Goal: Task Accomplishment & Management: Complete application form

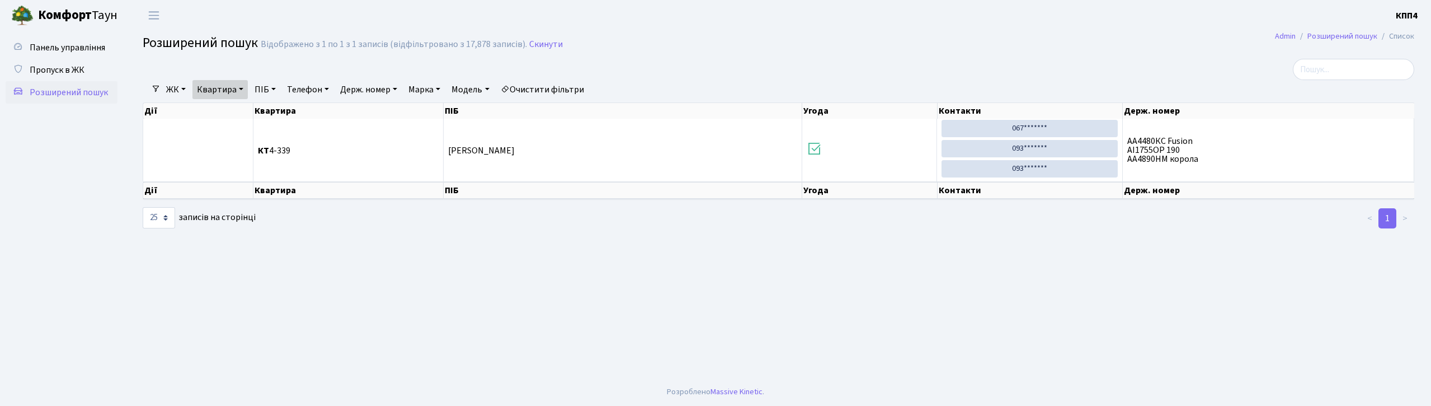
select select "25"
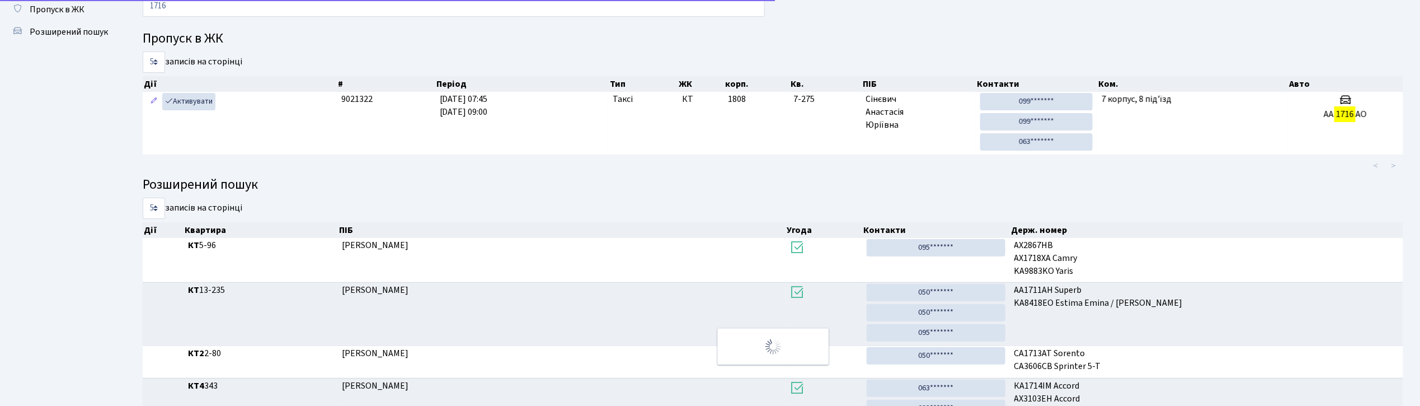
scroll to position [59, 0]
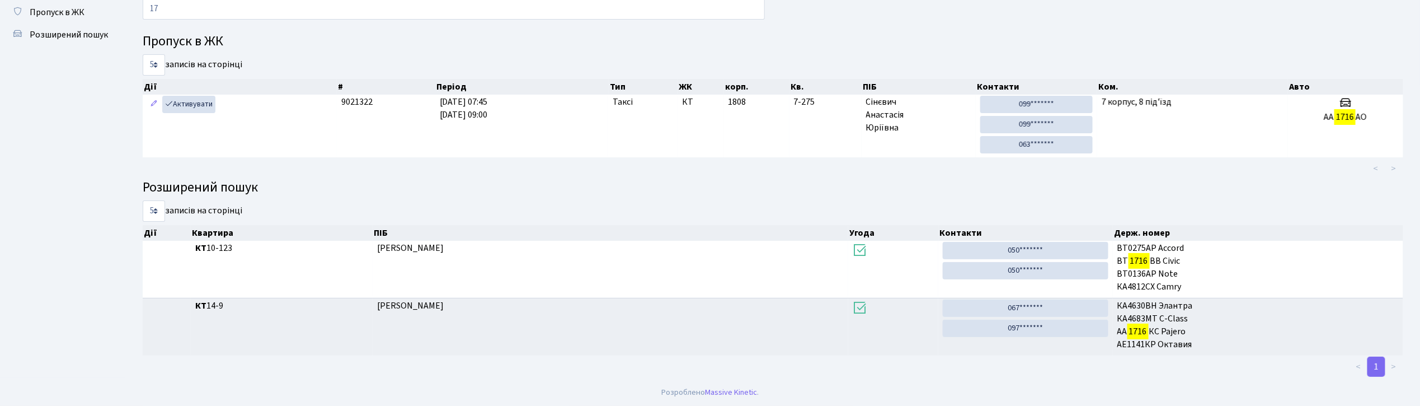
type input "1"
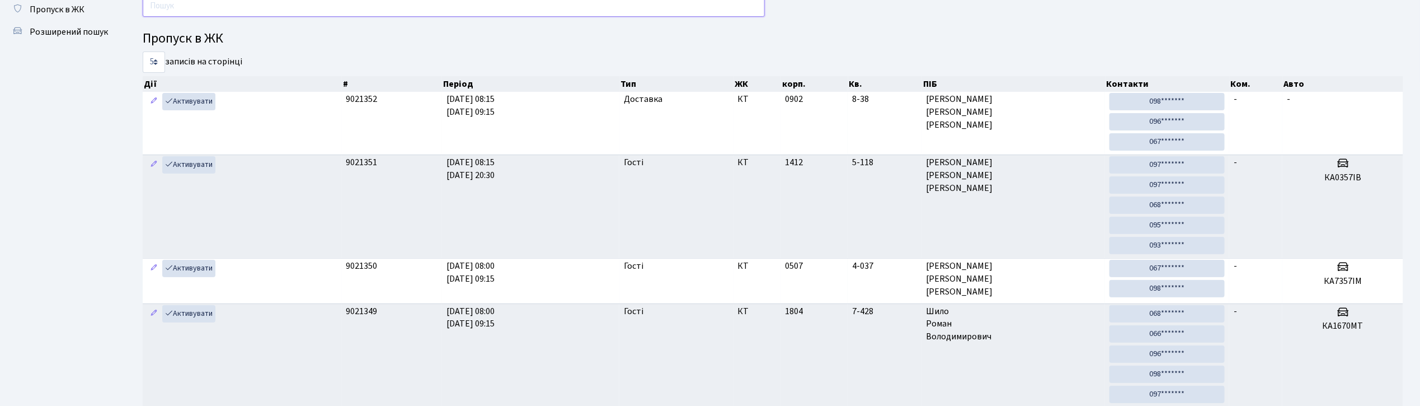
scroll to position [0, 0]
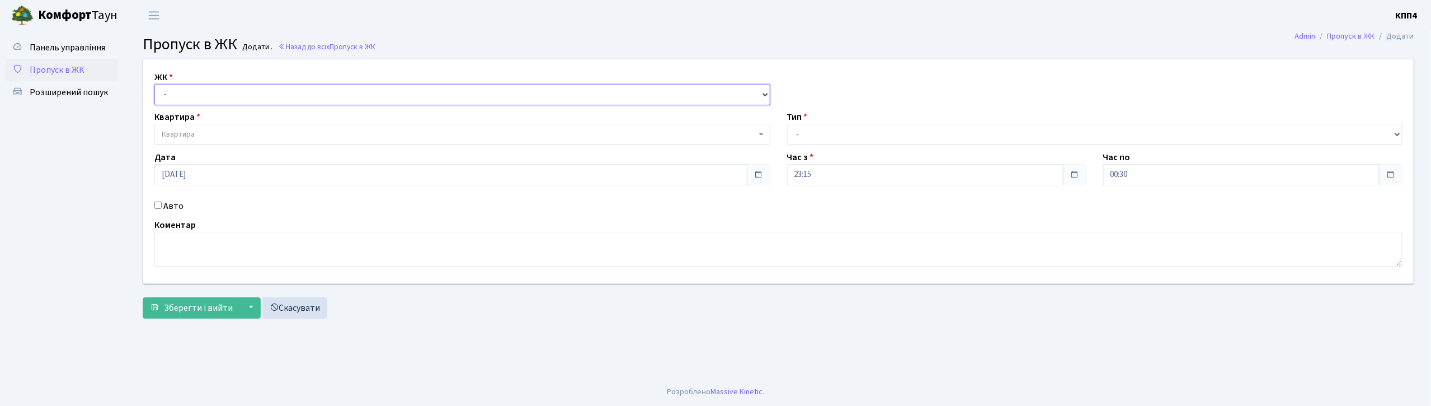
click at [286, 92] on select "- КТ, вул. Регенераторна, 4 КТ2, просп. Соборності, 17 КТ3, вул. Березнева, 16 …" at bounding box center [462, 94] width 616 height 21
select select "271"
click at [154, 84] on select "- КТ, вул. Регенераторна, 4 КТ2, просп. Соборності, 17 КТ3, вул. Березнева, 16 …" at bounding box center [462, 94] width 616 height 21
select select
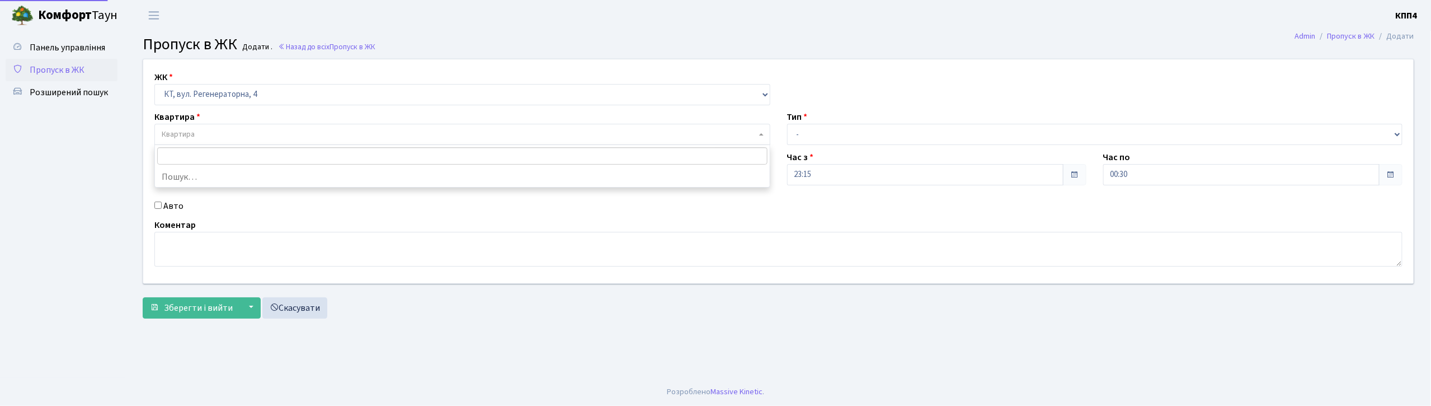
click at [281, 141] on span "Квартира" at bounding box center [462, 134] width 616 height 21
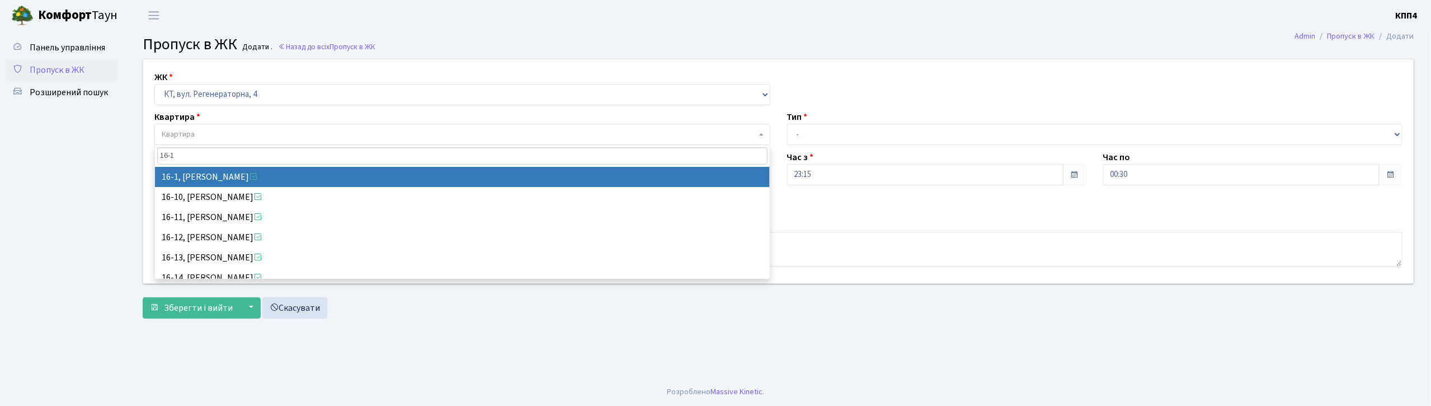
type input "16-1"
select select "8562"
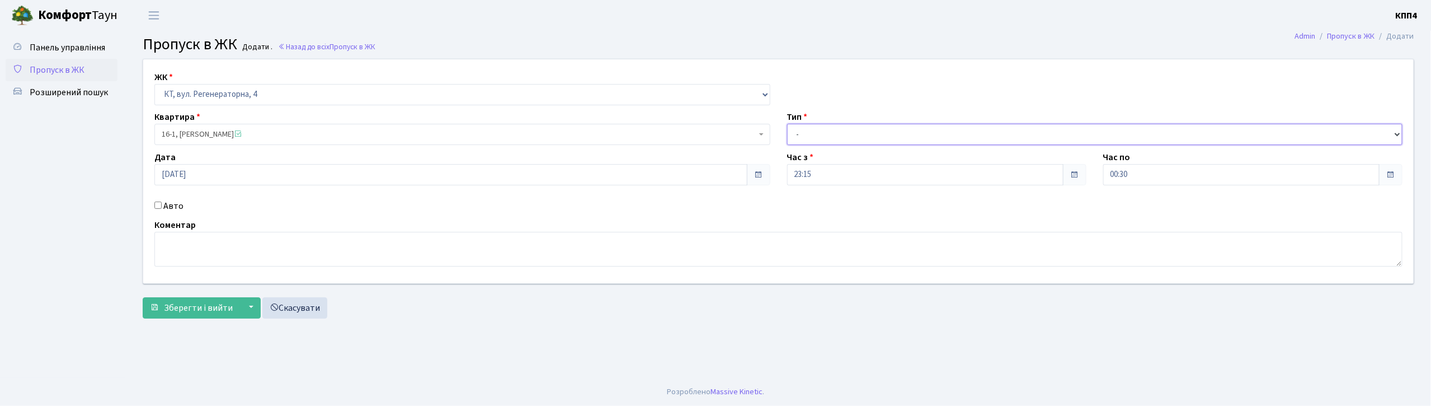
click at [824, 138] on select "- Доставка Таксі Гості Сервіс" at bounding box center [1095, 134] width 616 height 21
select select "3"
click at [787, 124] on select "- Доставка Таксі Гості Сервіс" at bounding box center [1095, 134] width 616 height 21
click at [335, 243] on textarea at bounding box center [778, 249] width 1248 height 35
type textarea "ВСІ"
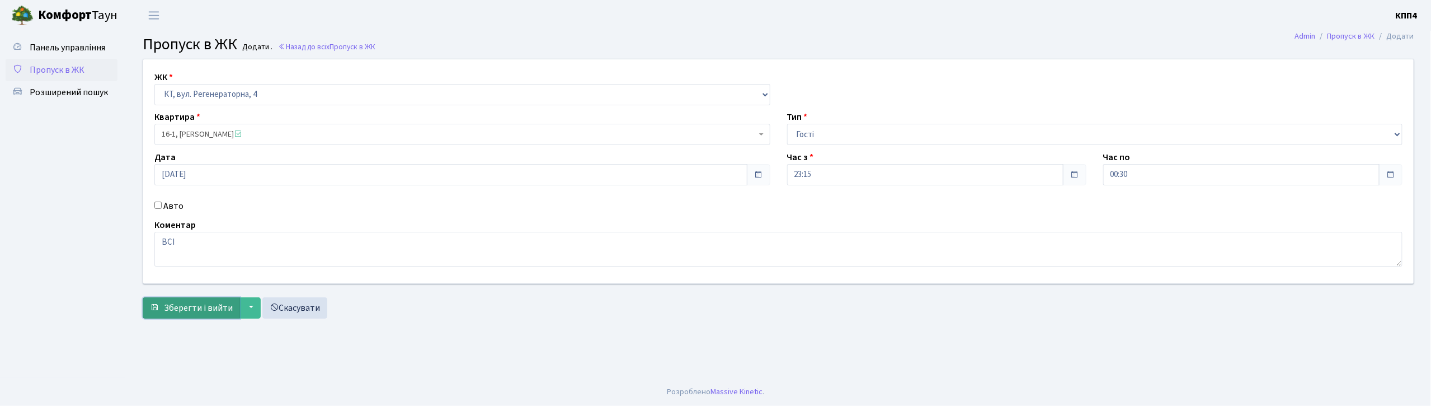
click at [206, 305] on span "Зберегти і вийти" at bounding box center [198, 308] width 69 height 12
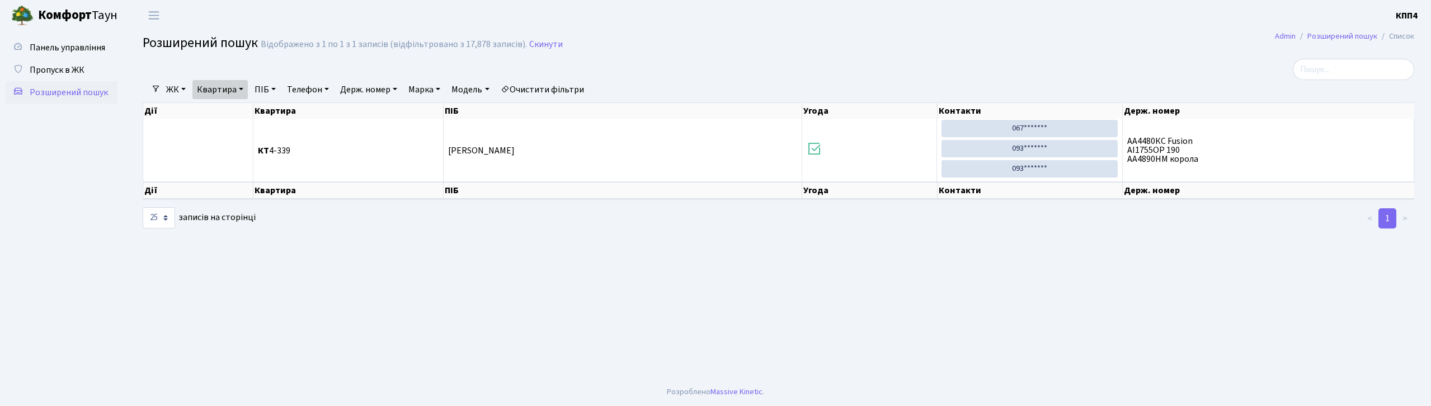
select select "25"
click at [223, 93] on link "Квартира" at bounding box center [219, 89] width 55 height 19
click at [271, 107] on icon at bounding box center [269, 111] width 9 height 9
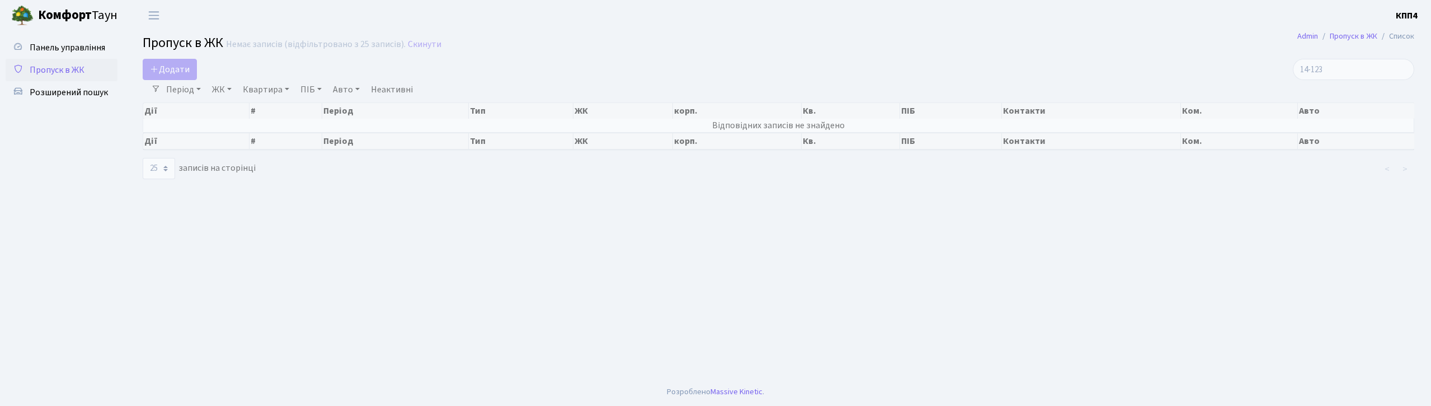
select select "25"
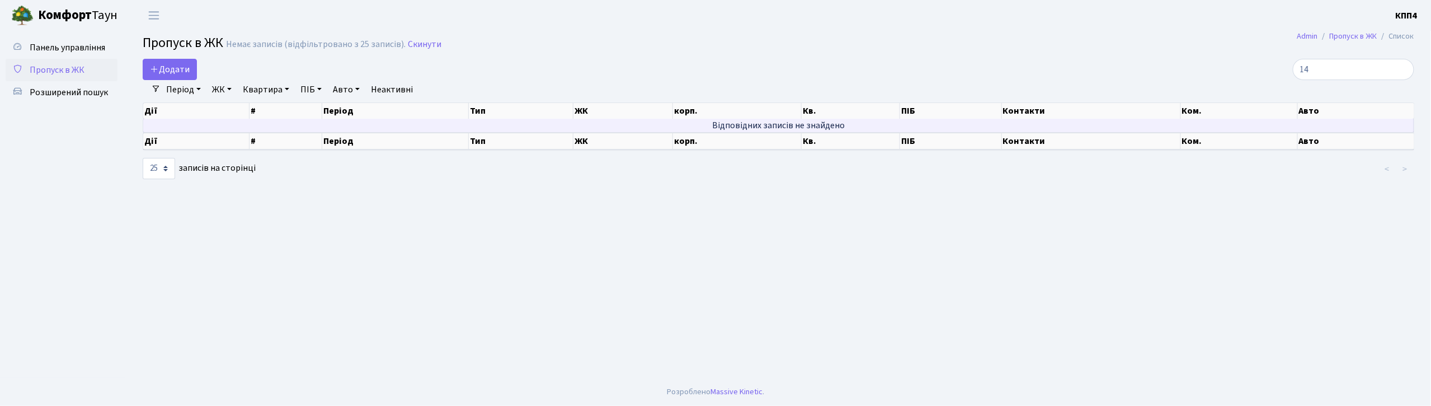
type input "1"
